Goal: Task Accomplishment & Management: Use online tool/utility

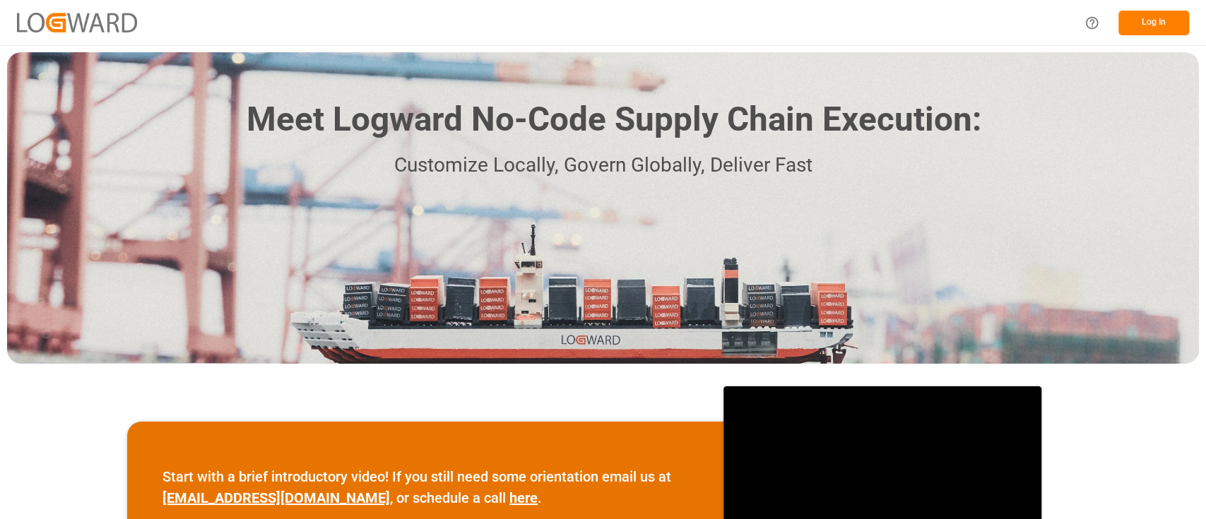
click at [1148, 22] on button "Log In" at bounding box center [1154, 23] width 71 height 25
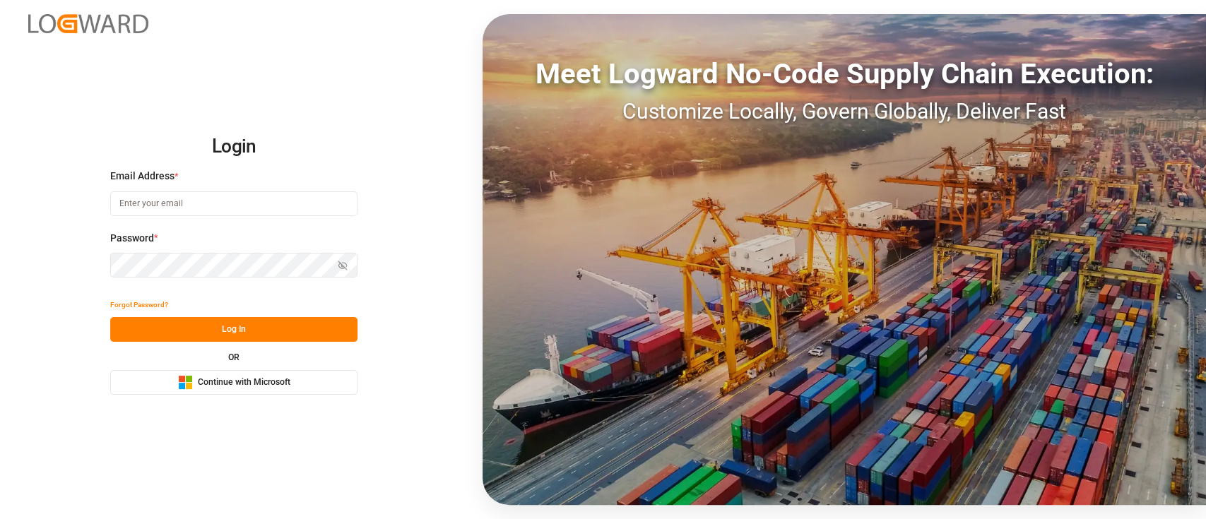
click at [271, 391] on button "Microsoft Logo Continue with Microsoft" at bounding box center [233, 382] width 247 height 25
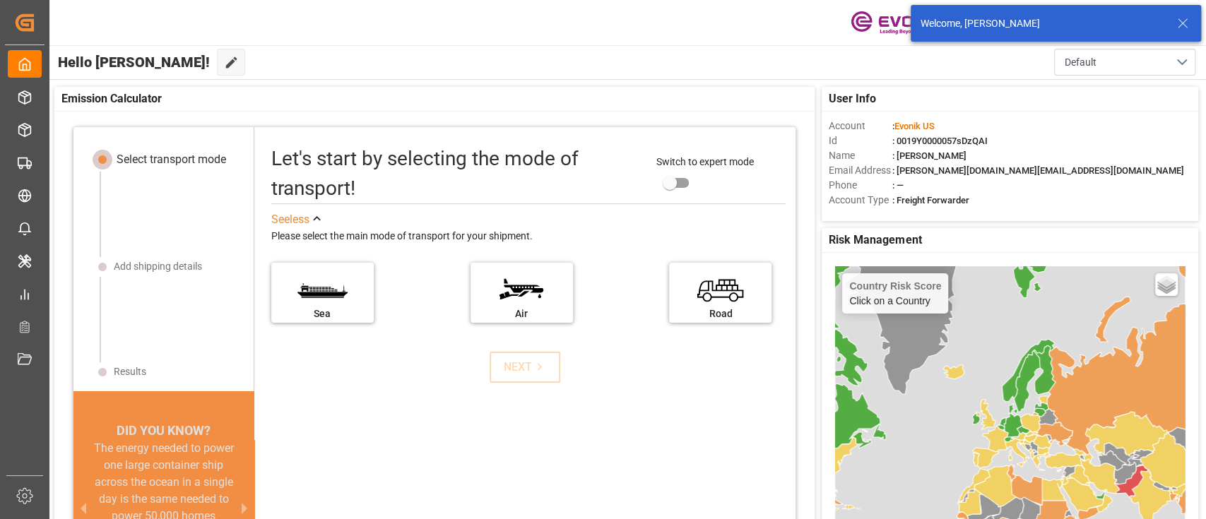
click at [1178, 23] on icon at bounding box center [1182, 23] width 17 height 17
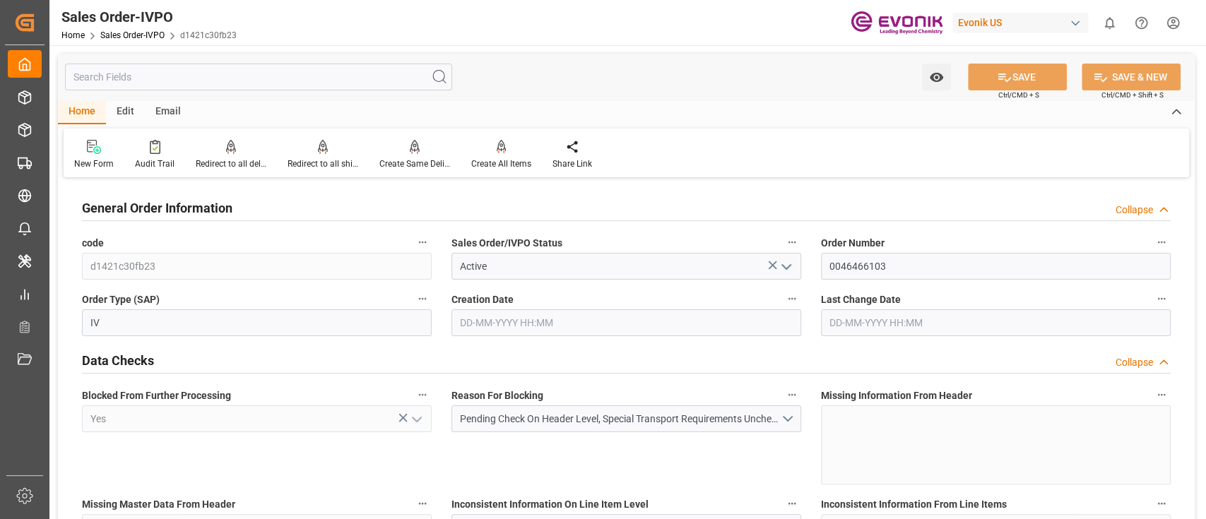
type input "NLRTM"
type input "0"
type input "1"
type input "1059"
type input "20-08-2025 19:32"
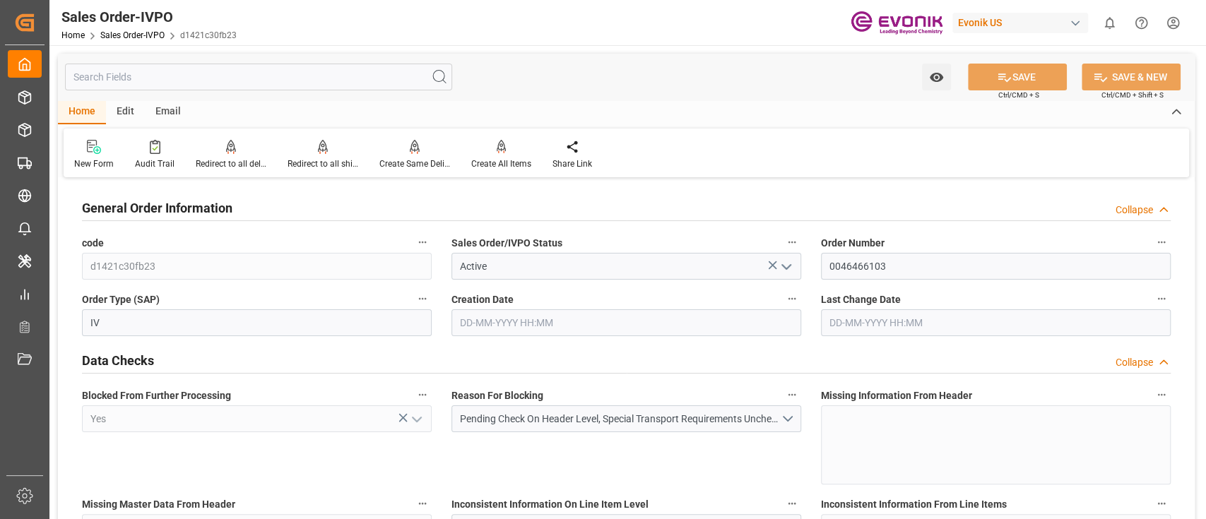
type input "10-09-2025 18:46"
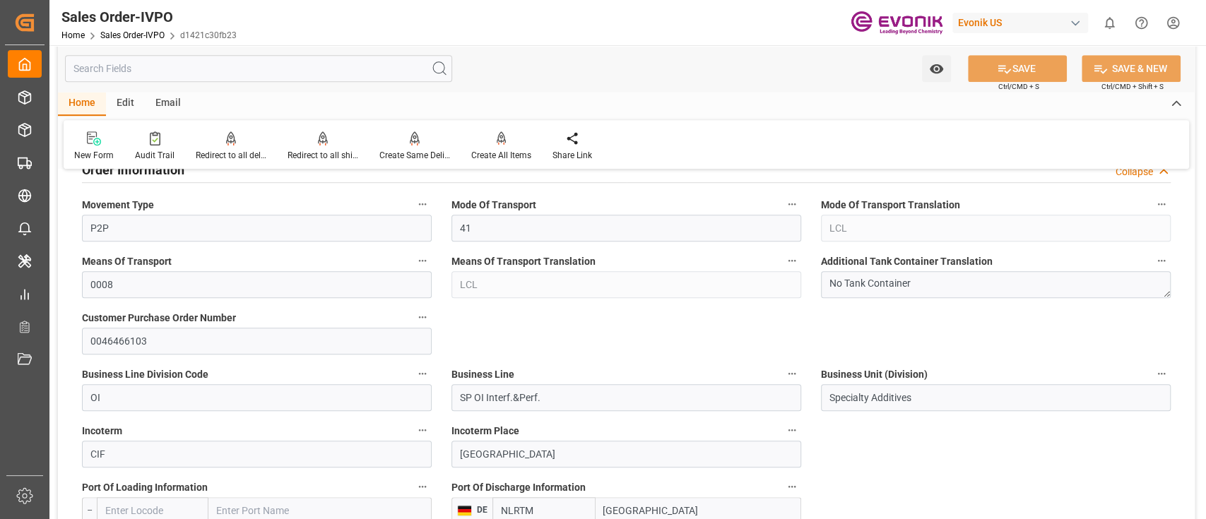
scroll to position [639, 0]
click at [415, 223] on input "P2P" at bounding box center [257, 227] width 350 height 27
click at [444, 260] on div "Means Of Transport Translation LCL" at bounding box center [627, 274] width 370 height 57
